Goal: Transaction & Acquisition: Purchase product/service

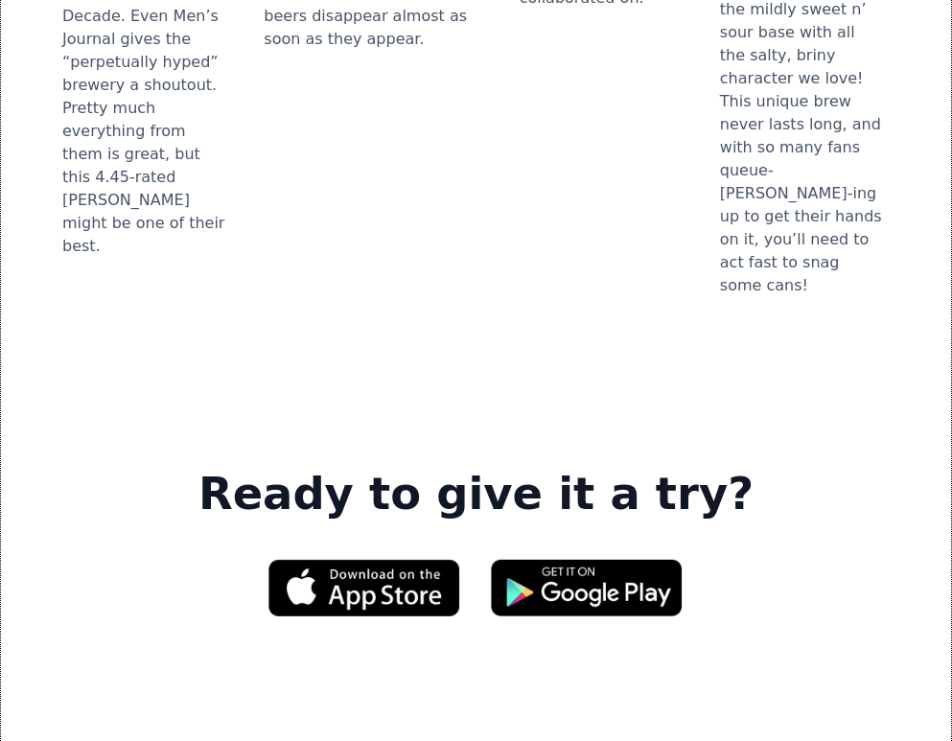
scroll to position [2783, 0]
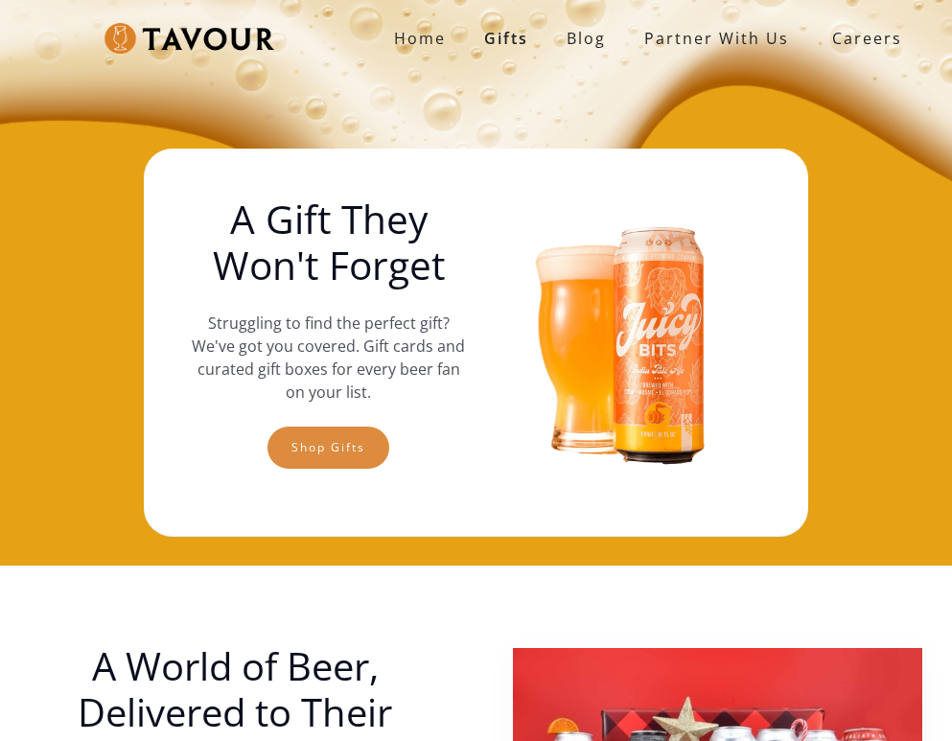
click at [327, 443] on link "Shop gifts" at bounding box center [328, 448] width 122 height 42
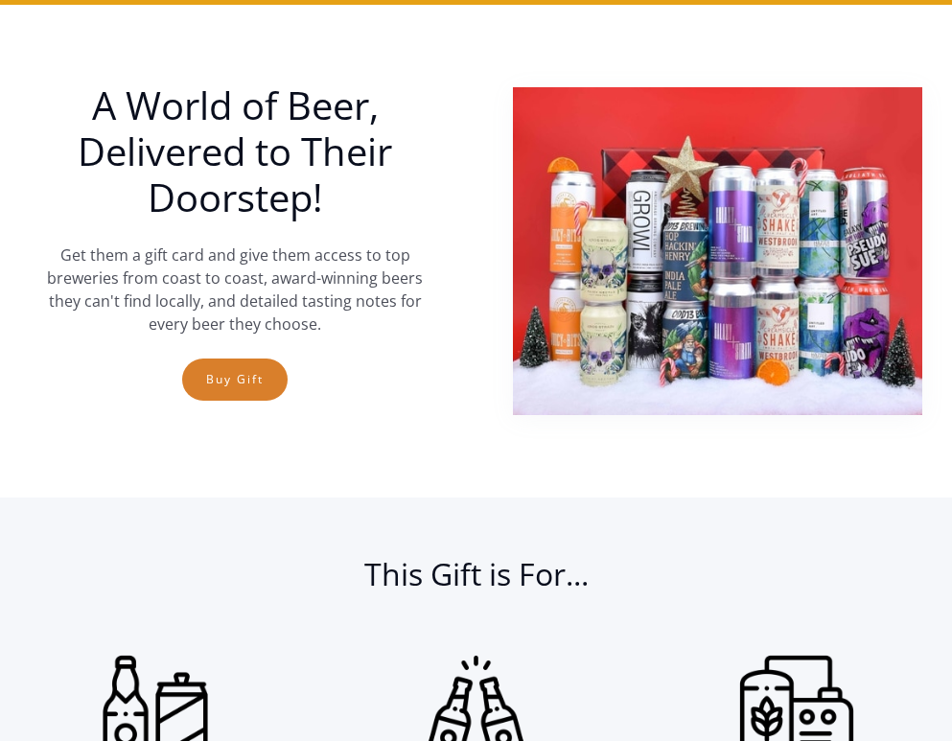
scroll to position [566, 0]
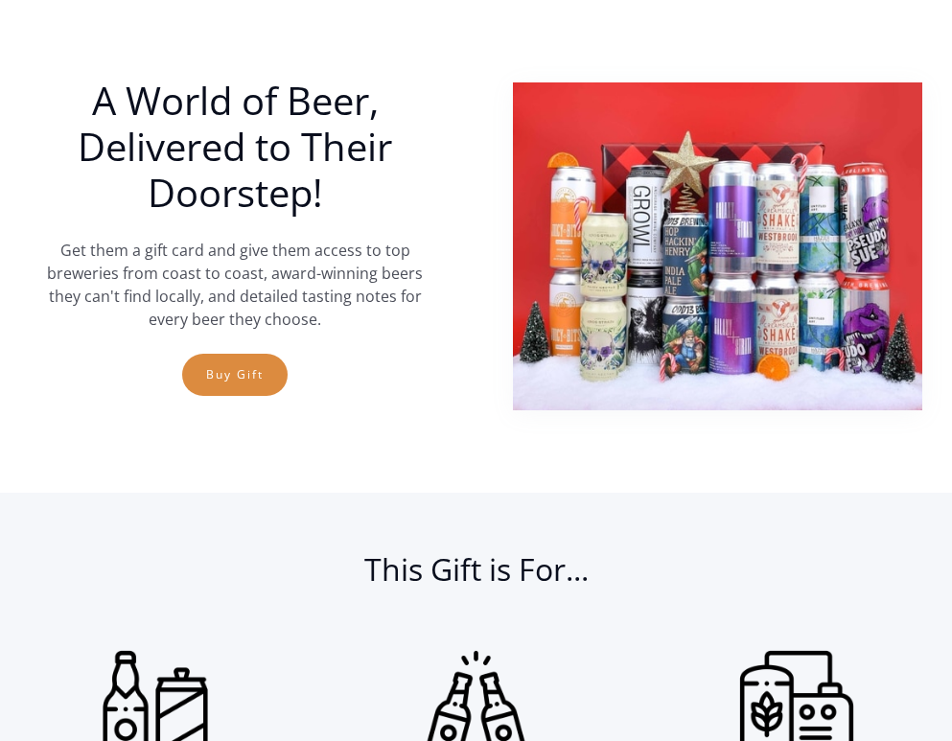
click at [237, 364] on link "Buy Gift" at bounding box center [234, 375] width 105 height 42
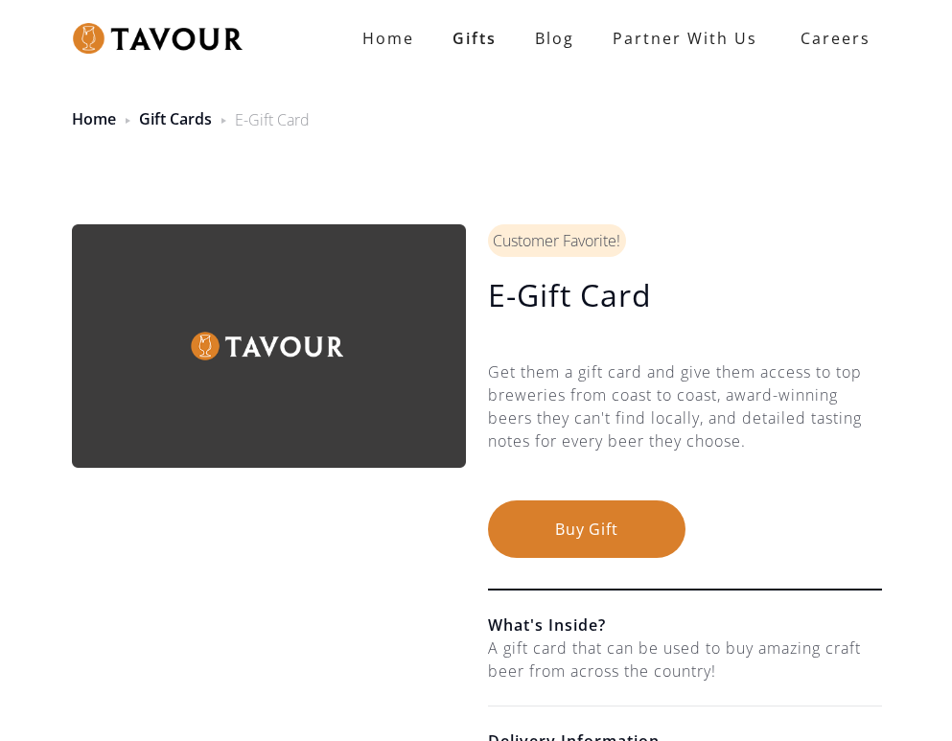
click at [574, 530] on button "Buy Gift" at bounding box center [586, 529] width 197 height 58
